Goal: Check status: Check status

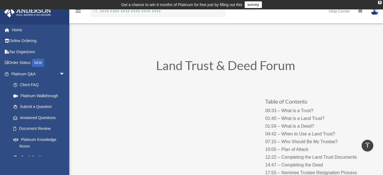
scroll to position [207, 0]
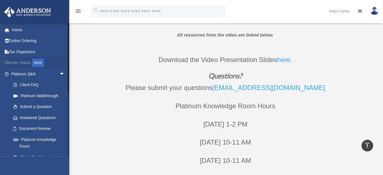
click at [23, 64] on link "Order Status NEW" at bounding box center [38, 62] width 69 height 11
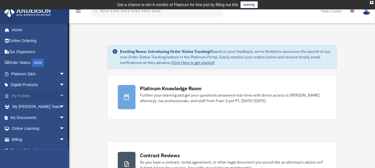
click at [16, 96] on link "My Entities arrow_drop_down" at bounding box center [38, 95] width 69 height 11
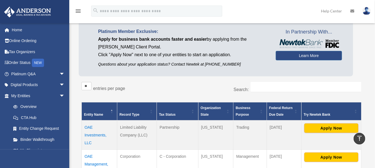
scroll to position [43, 0]
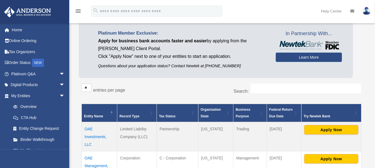
click at [103, 136] on td "OAE Investments, LLC" at bounding box center [100, 136] width 36 height 29
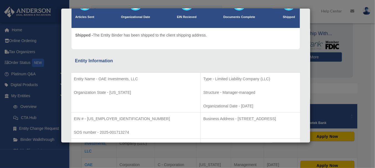
scroll to position [75, 0]
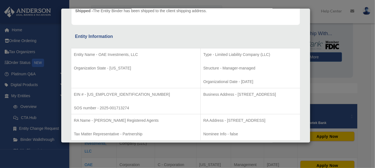
click at [367, 53] on div "Details × Articles Sent Organizational Date" at bounding box center [187, 84] width 375 height 168
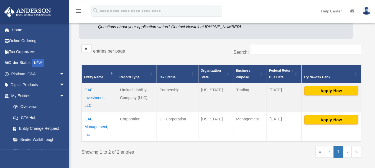
scroll to position [86, 0]
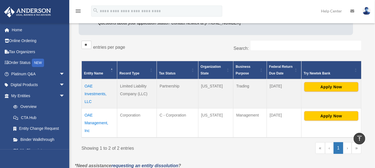
click at [373, 75] on div "Overview date_range Published on Last updated March 13, 2025 April 10, 2020 by …" at bounding box center [222, 65] width 306 height 239
click at [311, 42] on input "Search:" at bounding box center [306, 46] width 111 height 11
click at [34, 40] on link "Online Ordering" at bounding box center [38, 41] width 69 height 11
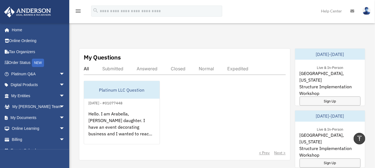
scroll to position [302, 0]
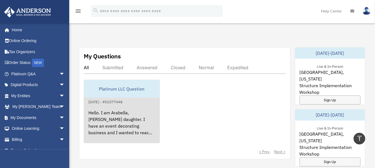
click at [120, 84] on div "Platinum LLC Question" at bounding box center [122, 89] width 76 height 18
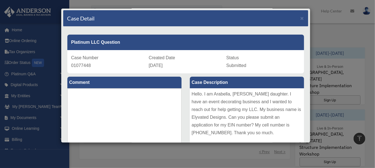
scroll to position [0, 0]
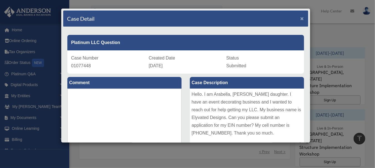
click at [301, 20] on span "×" at bounding box center [303, 18] width 4 height 6
